Goal: Answer question/provide support: Share knowledge or assist other users

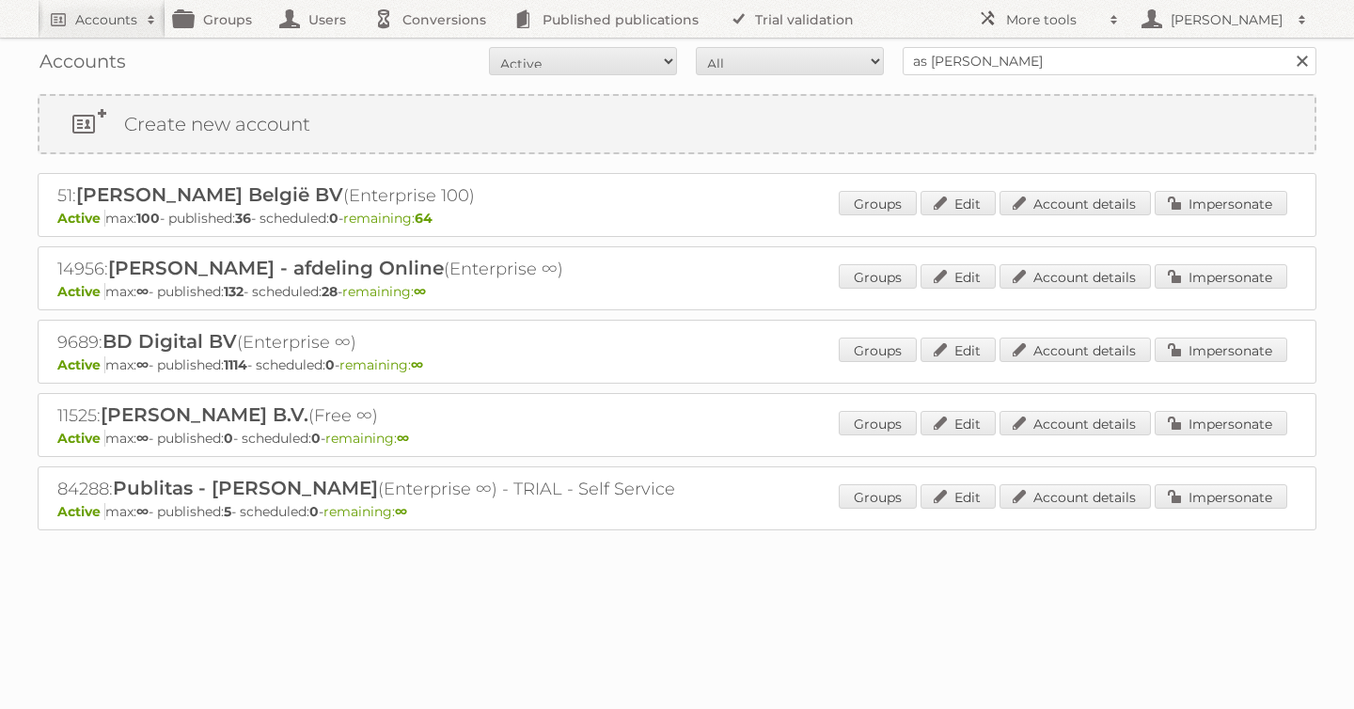
type input "as [PERSON_NAME]"
click at [1288, 47] on input "Search" at bounding box center [1302, 61] width 28 height 28
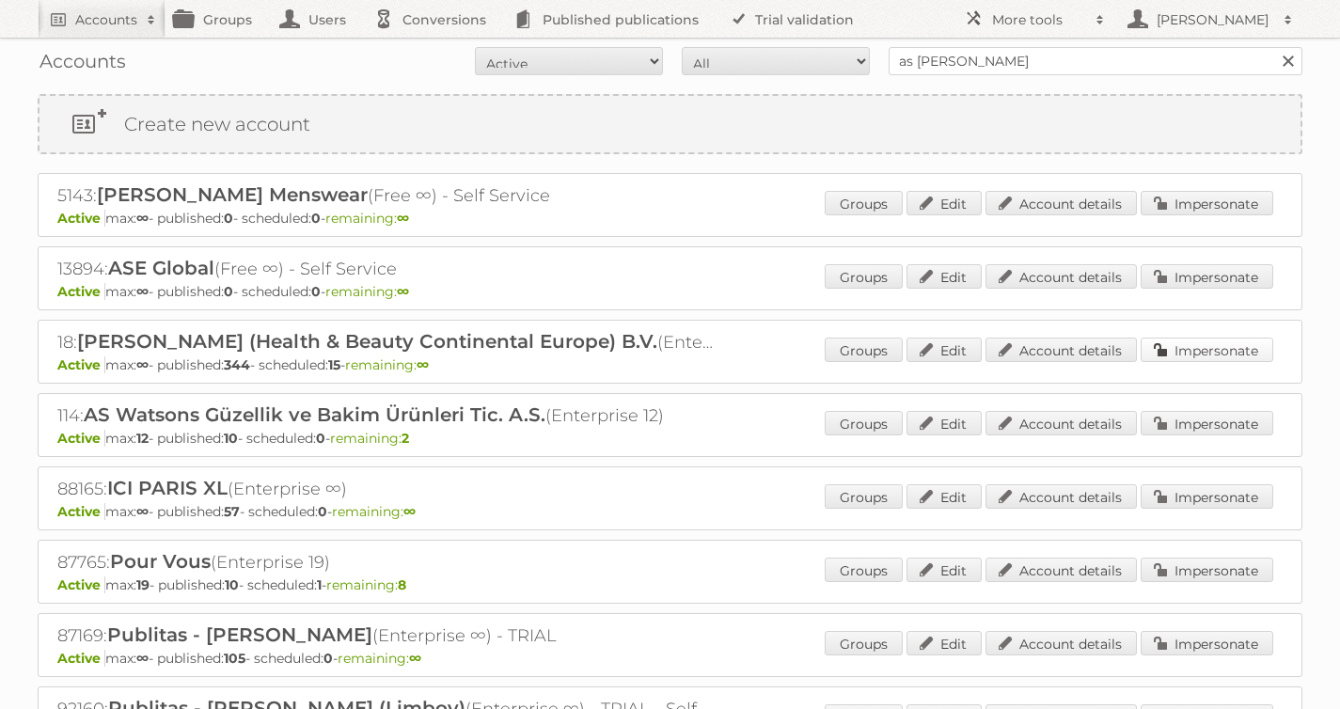
click at [1220, 343] on link "Impersonate" at bounding box center [1207, 350] width 133 height 24
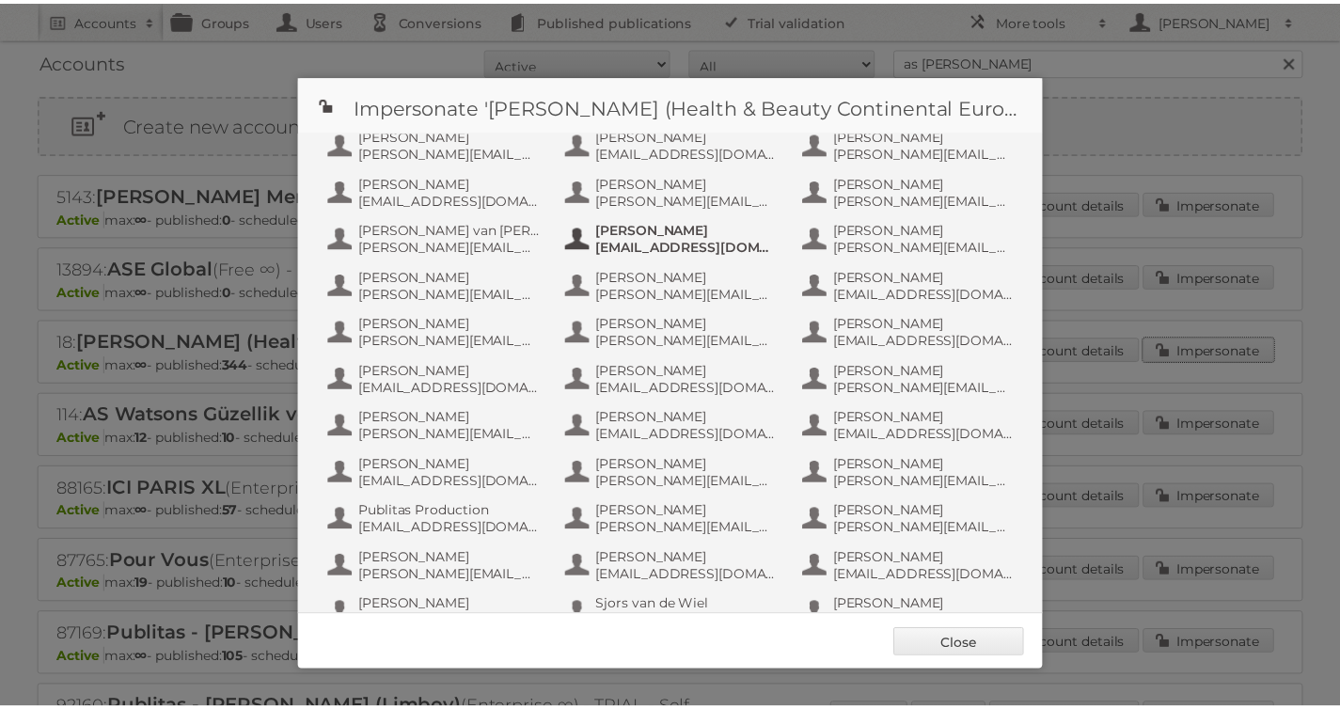
scroll to position [949, 0]
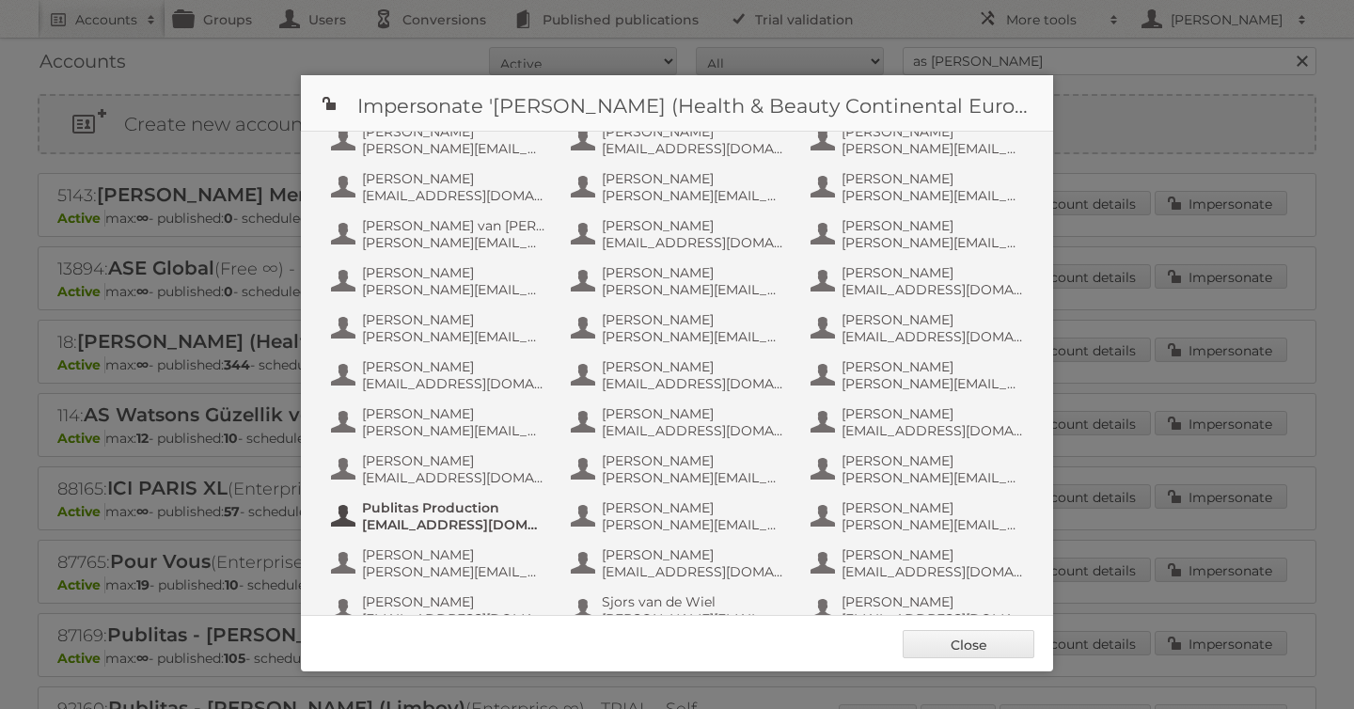
click at [484, 515] on span "Publitas Production" at bounding box center [453, 507] width 182 height 17
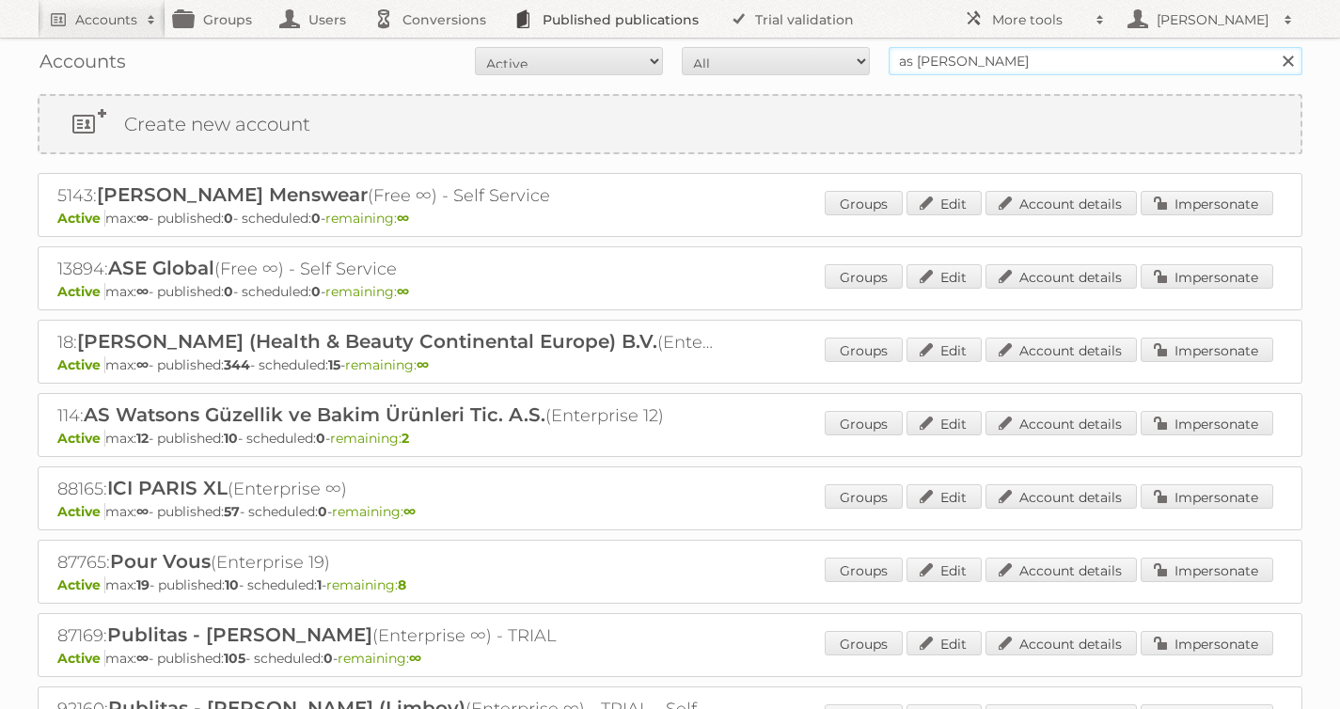
click at [730, 36] on body "Accounts Search Advanced Search Create new account Groups Users Conversions Pub…" at bounding box center [670, 354] width 1340 height 709
type input "[PERSON_NAME]"
click at [1273, 47] on input "Search" at bounding box center [1287, 61] width 28 height 28
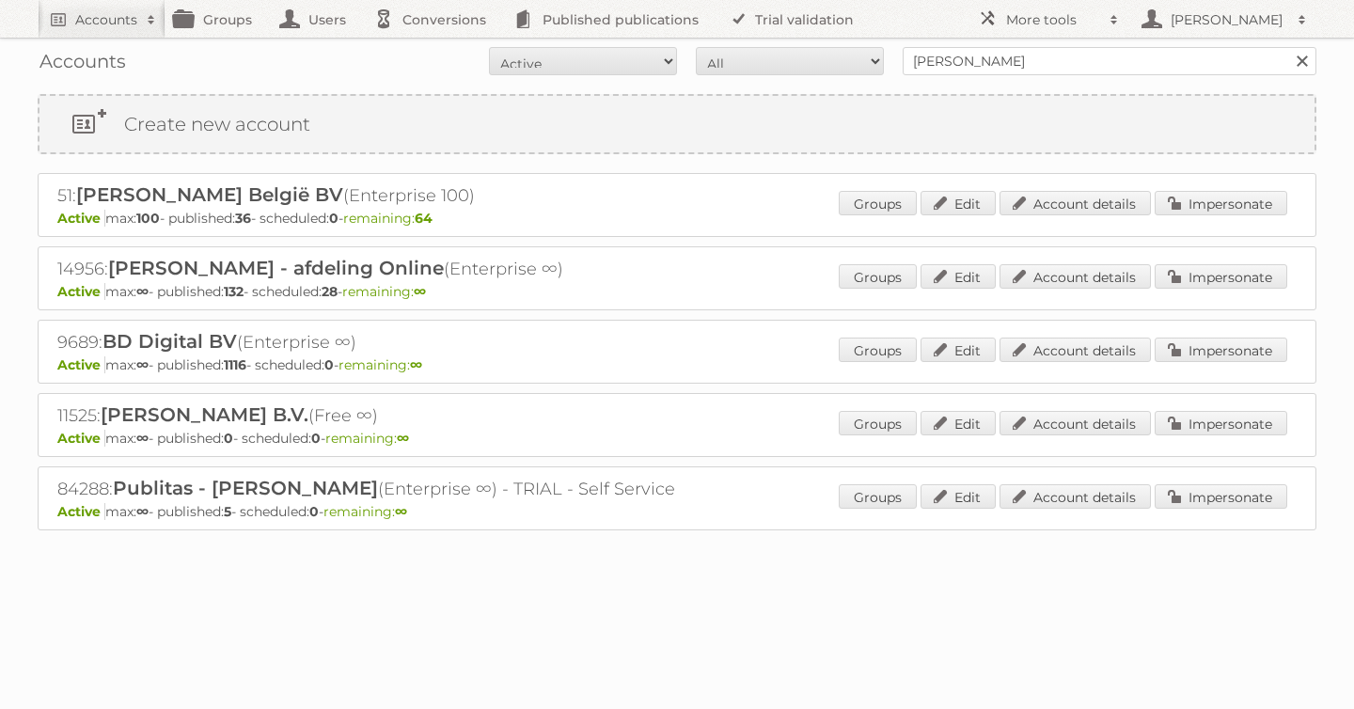
click at [1211, 262] on div "14956: Albert Heijn B.V. - afdeling Online (Enterprise ∞) Active max: ∞ - publi…" at bounding box center [677, 278] width 1279 height 64
click at [1202, 272] on link "Impersonate" at bounding box center [1221, 276] width 133 height 24
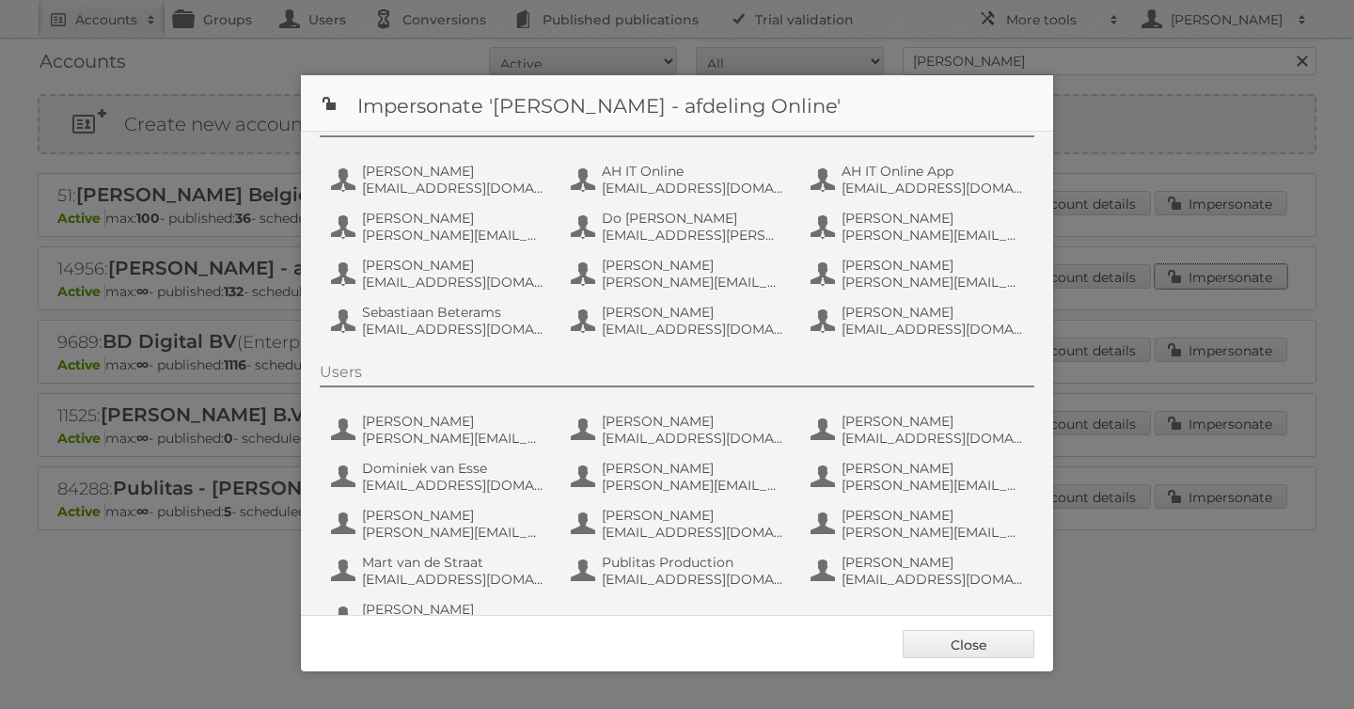
scroll to position [141, 0]
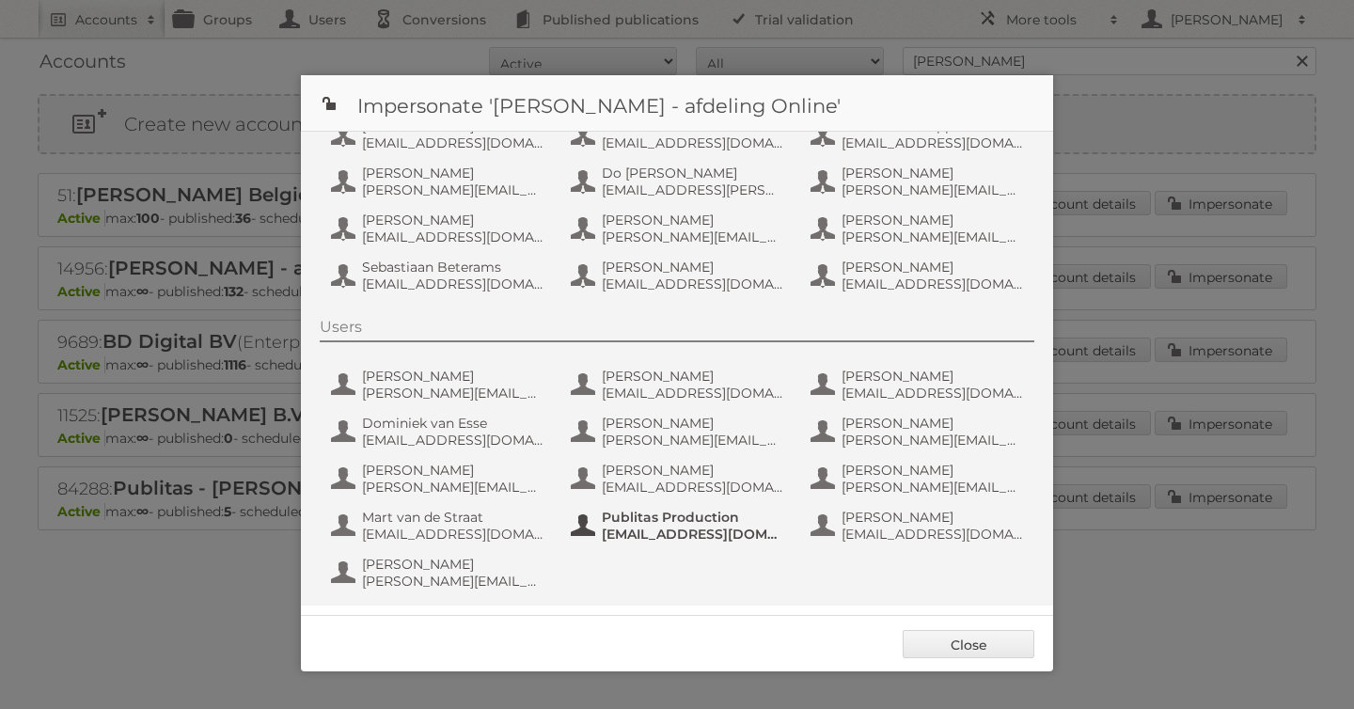
click at [683, 530] on span "fs+ah@publitas.com" at bounding box center [693, 534] width 182 height 17
